Goal: Connect with others: Connect with others

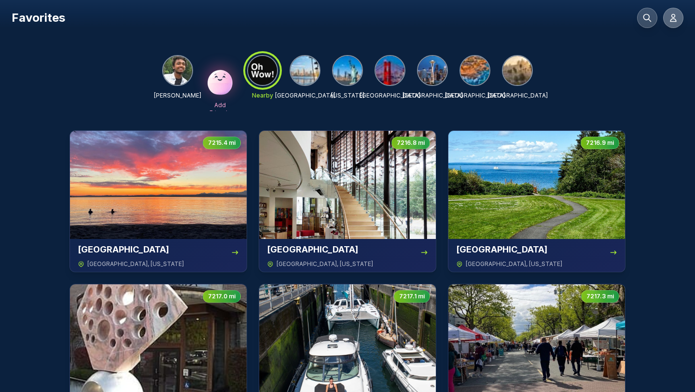
click at [670, 14] on icon at bounding box center [674, 18] width 10 height 10
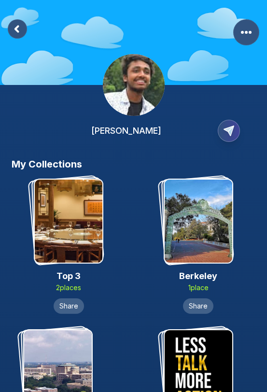
click at [83, 237] on img at bounding box center [69, 221] width 68 height 83
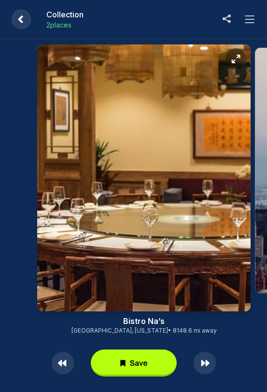
click at [249, 17] on icon at bounding box center [250, 20] width 12 height 12
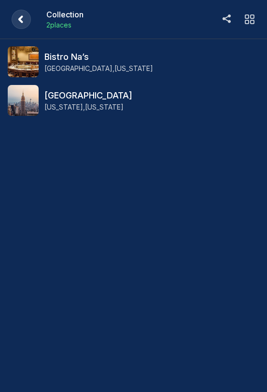
click at [20, 25] on rect at bounding box center [21, 19] width 19 height 19
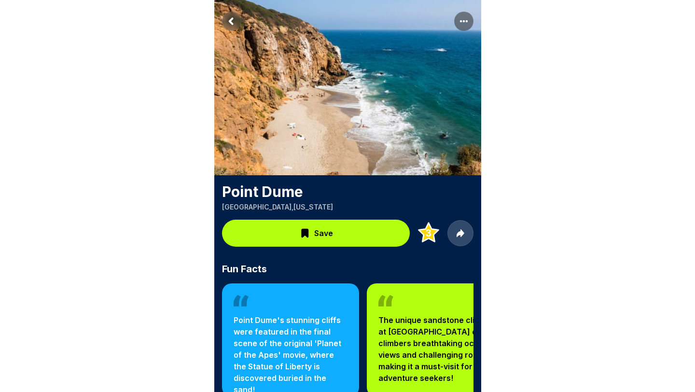
scroll to position [13, 0]
